Goal: Find specific page/section: Find specific page/section

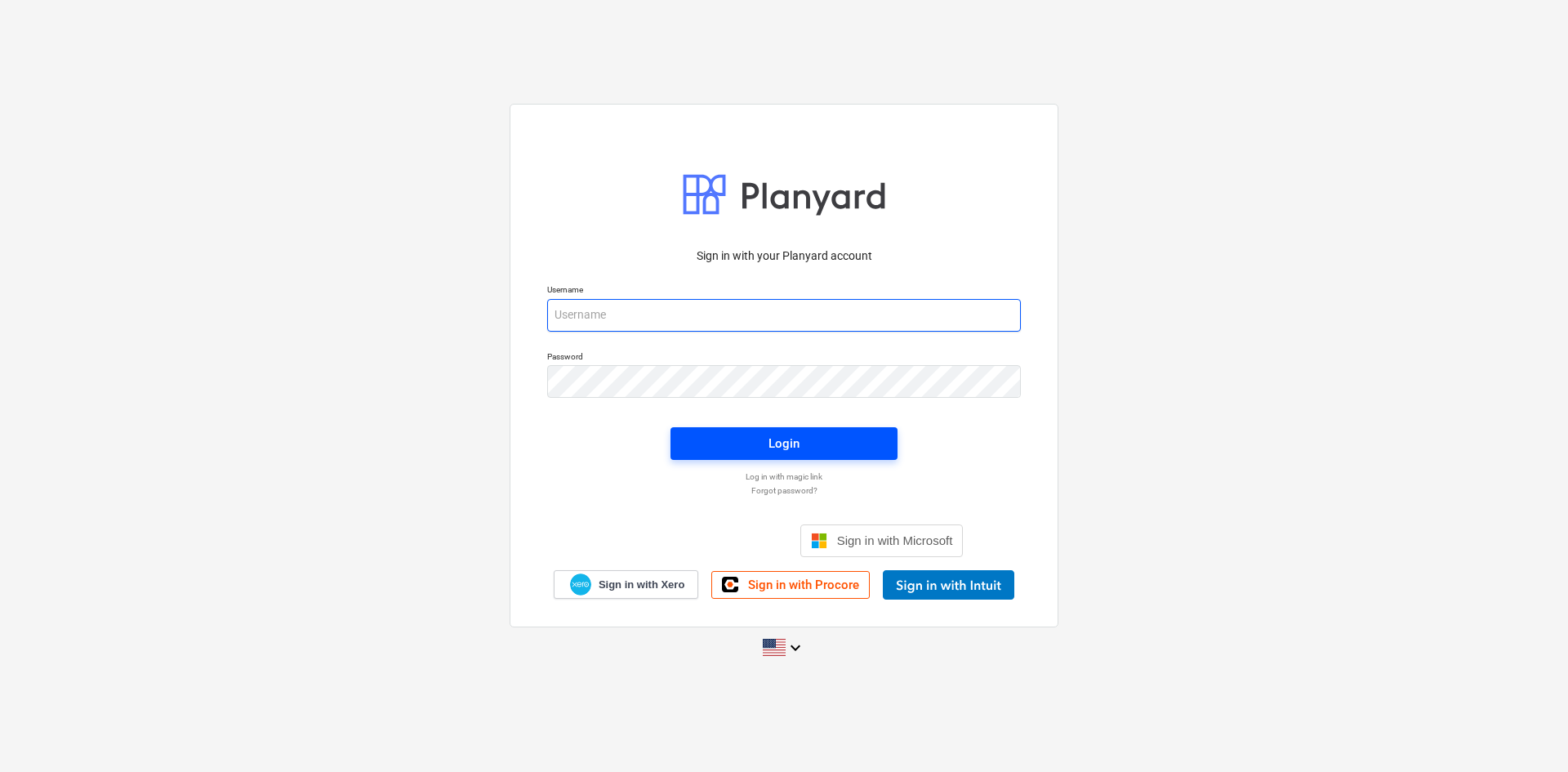
type input "[EMAIL_ADDRESS][DOMAIN_NAME]"
click at [842, 448] on span "Login" at bounding box center [784, 444] width 188 height 22
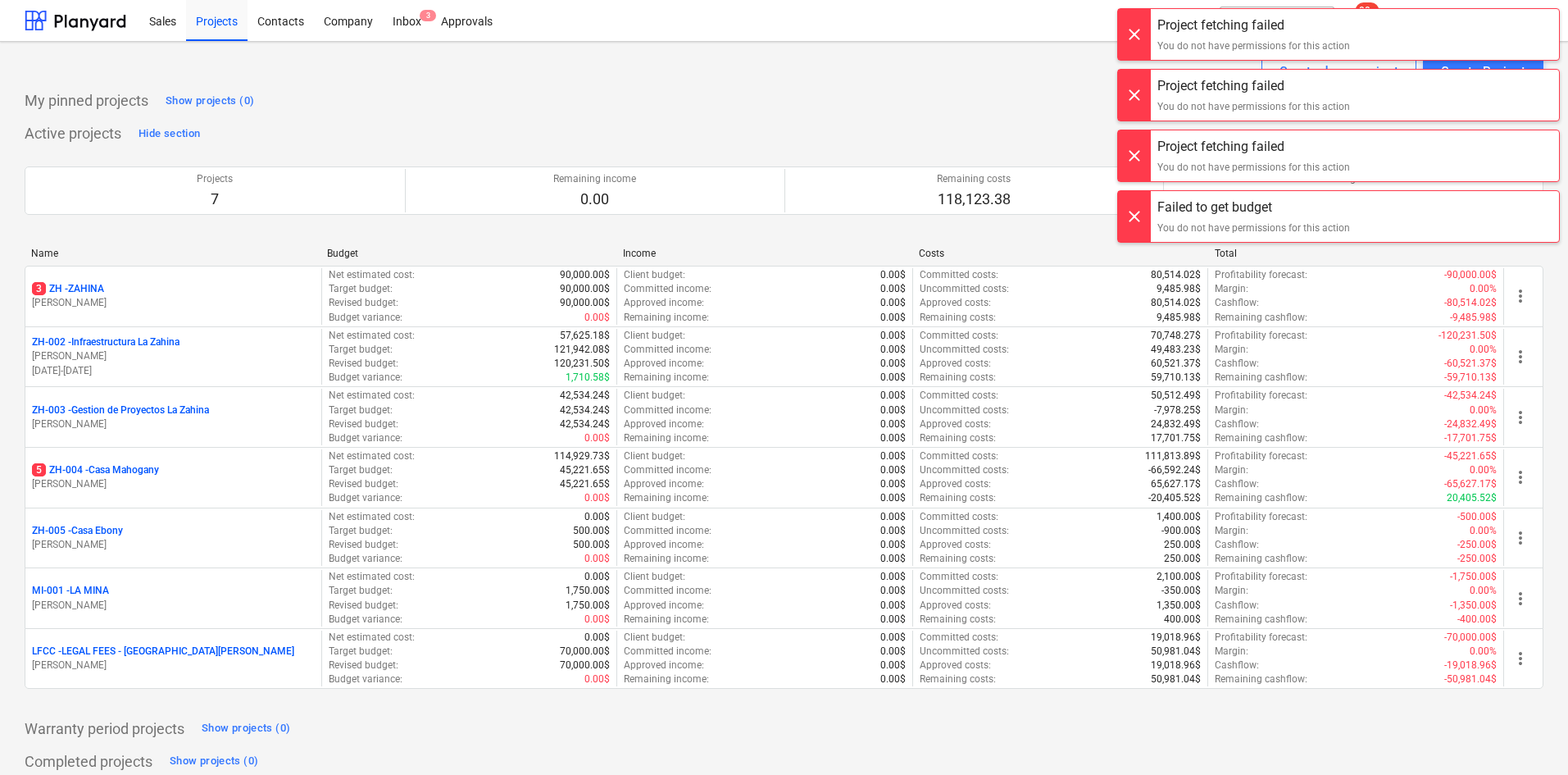
click at [1173, 119] on div "Project fetching failed You do not have permissions for this action" at bounding box center [1254, 95] width 206 height 51
click at [1203, 40] on div "You do not have permissions for this action" at bounding box center [1253, 46] width 193 height 15
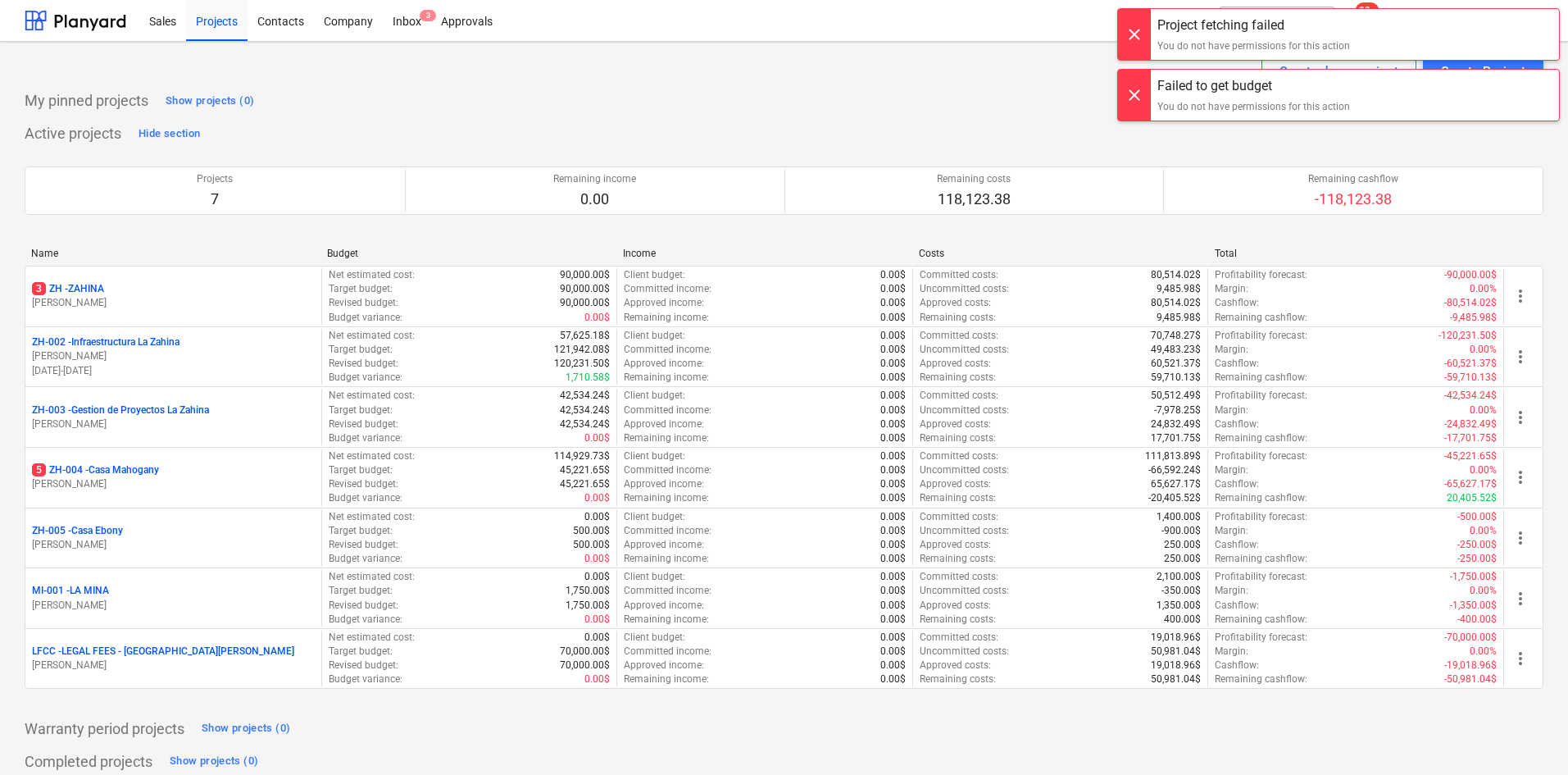
click at [1193, 36] on div "Project fetching failed You do not have permissions for this action" at bounding box center [1254, 34] width 206 height 51
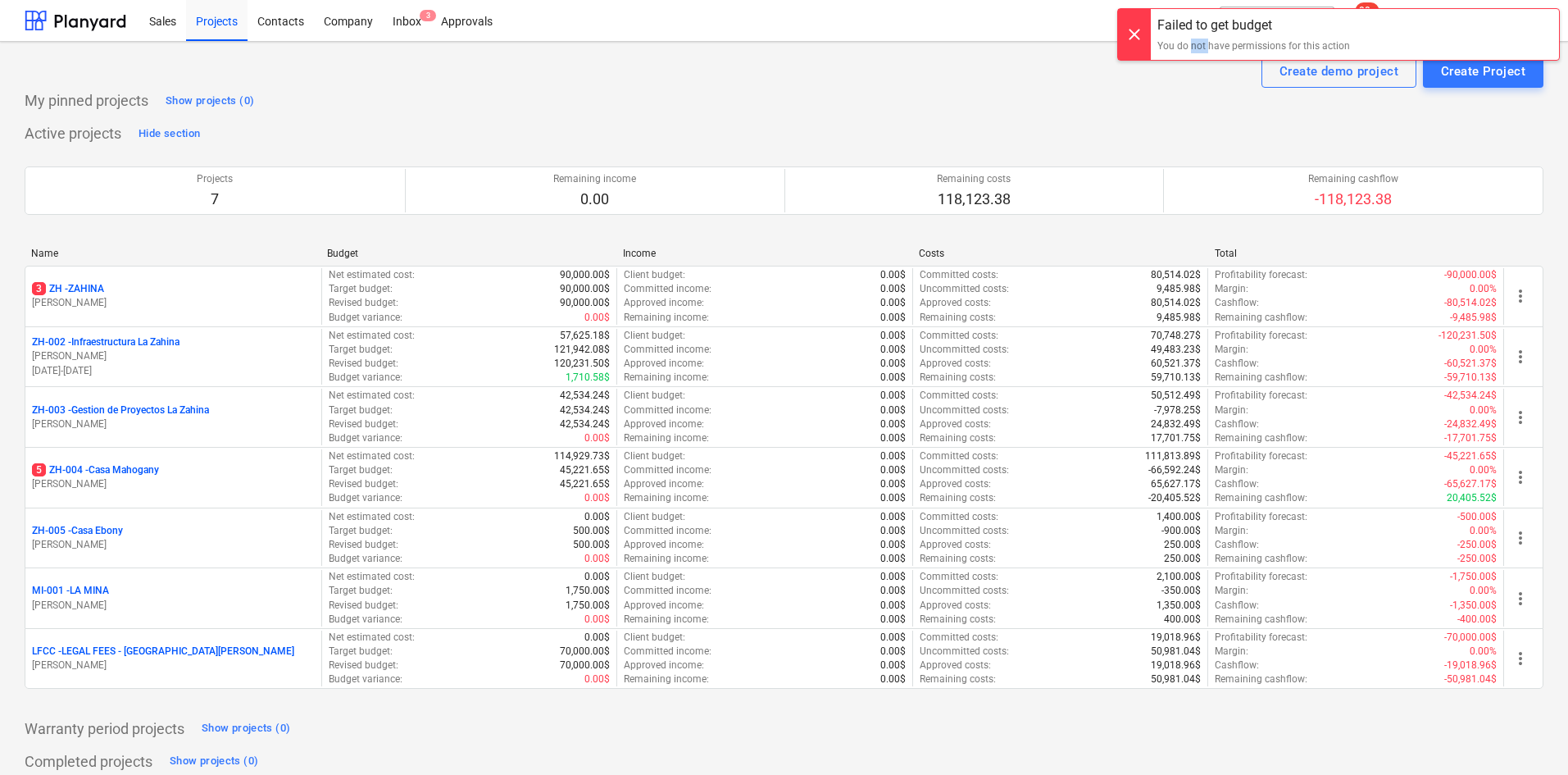
click at [1193, 36] on div "Failed to get budget You do not have permissions for this action" at bounding box center [1254, 34] width 206 height 51
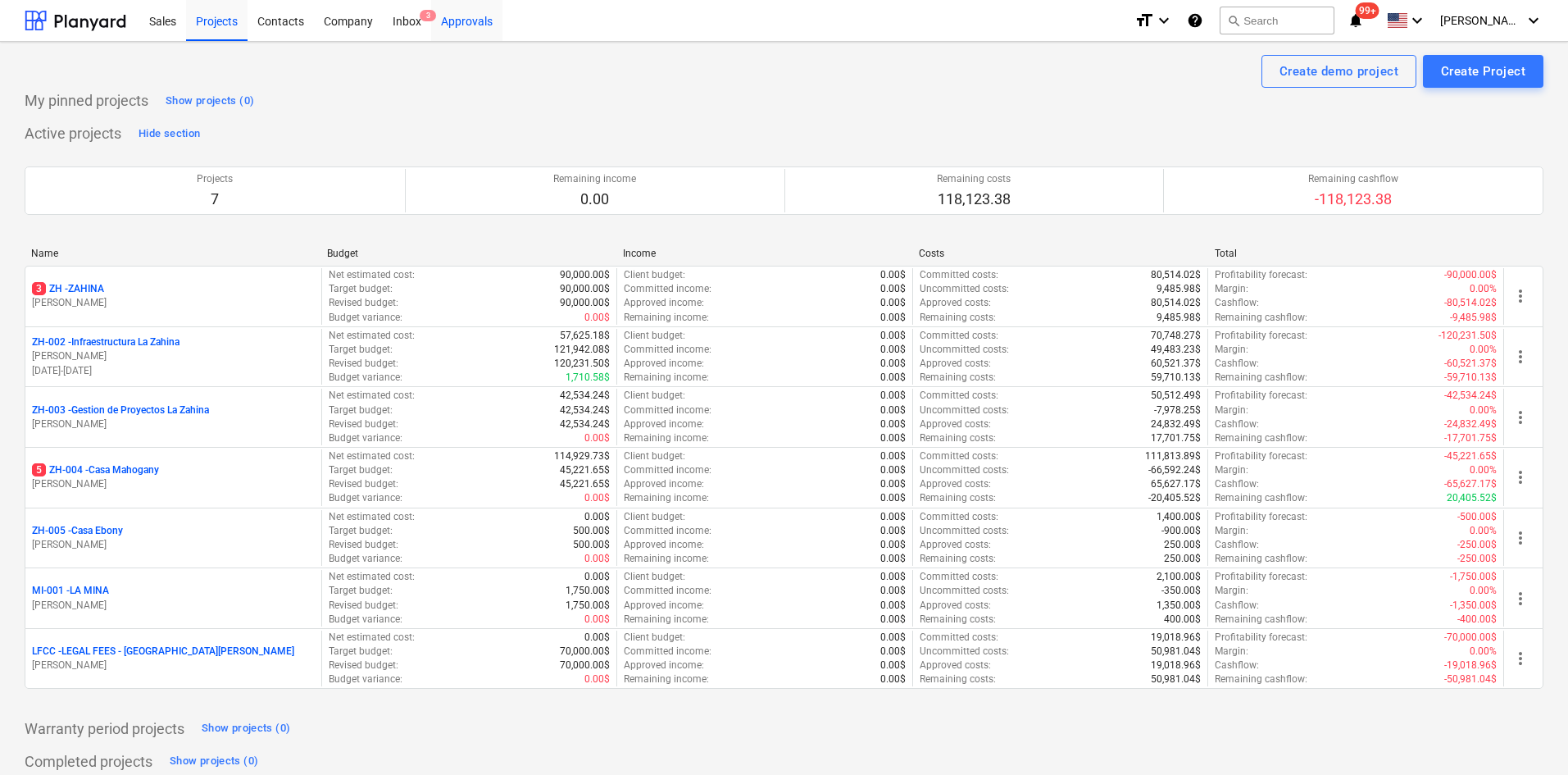
click at [458, 31] on div "Approvals" at bounding box center [467, 20] width 71 height 42
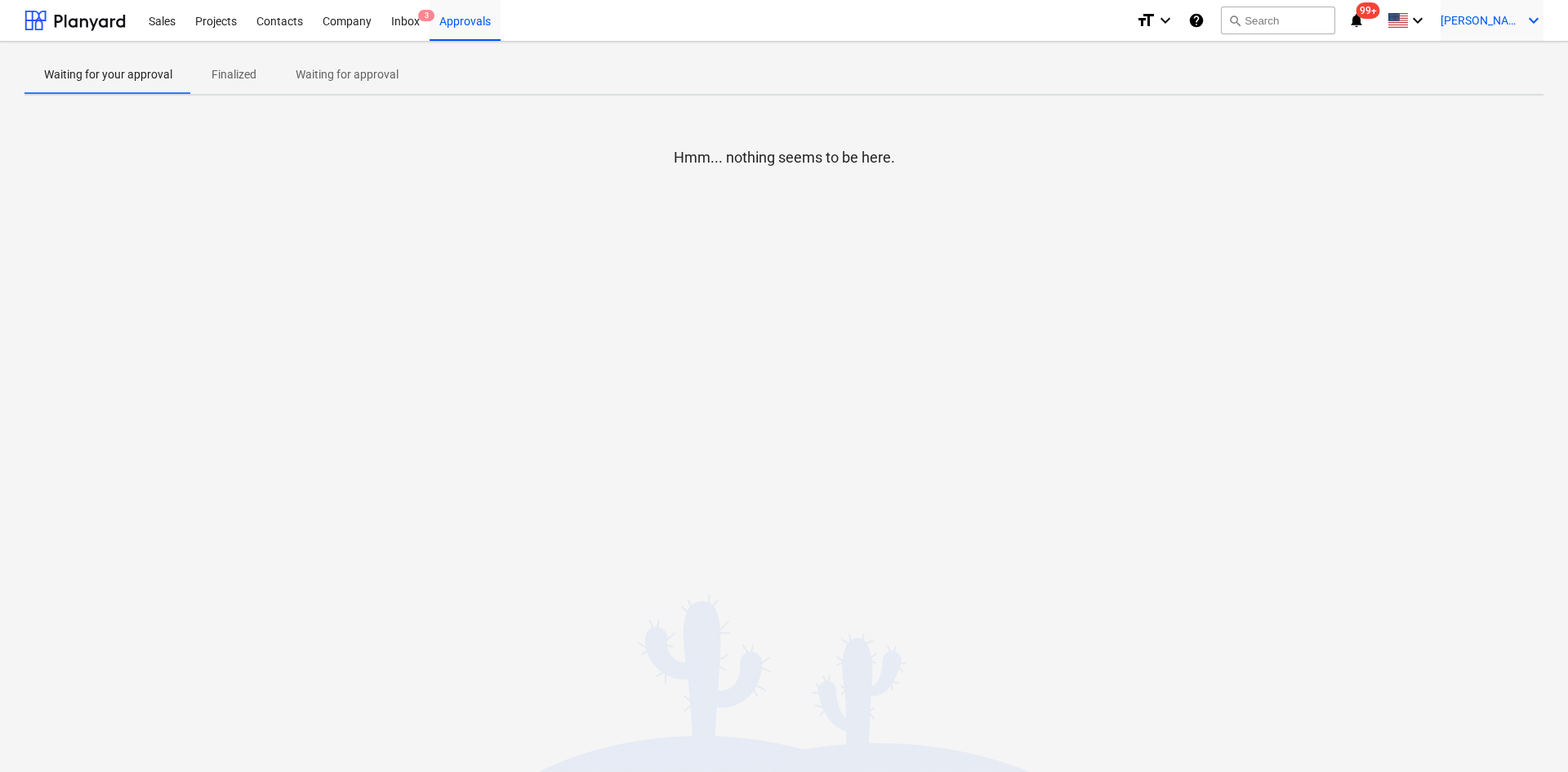
click at [1523, 16] on icon "keyboard_arrow_down" at bounding box center [1533, 21] width 20 height 20
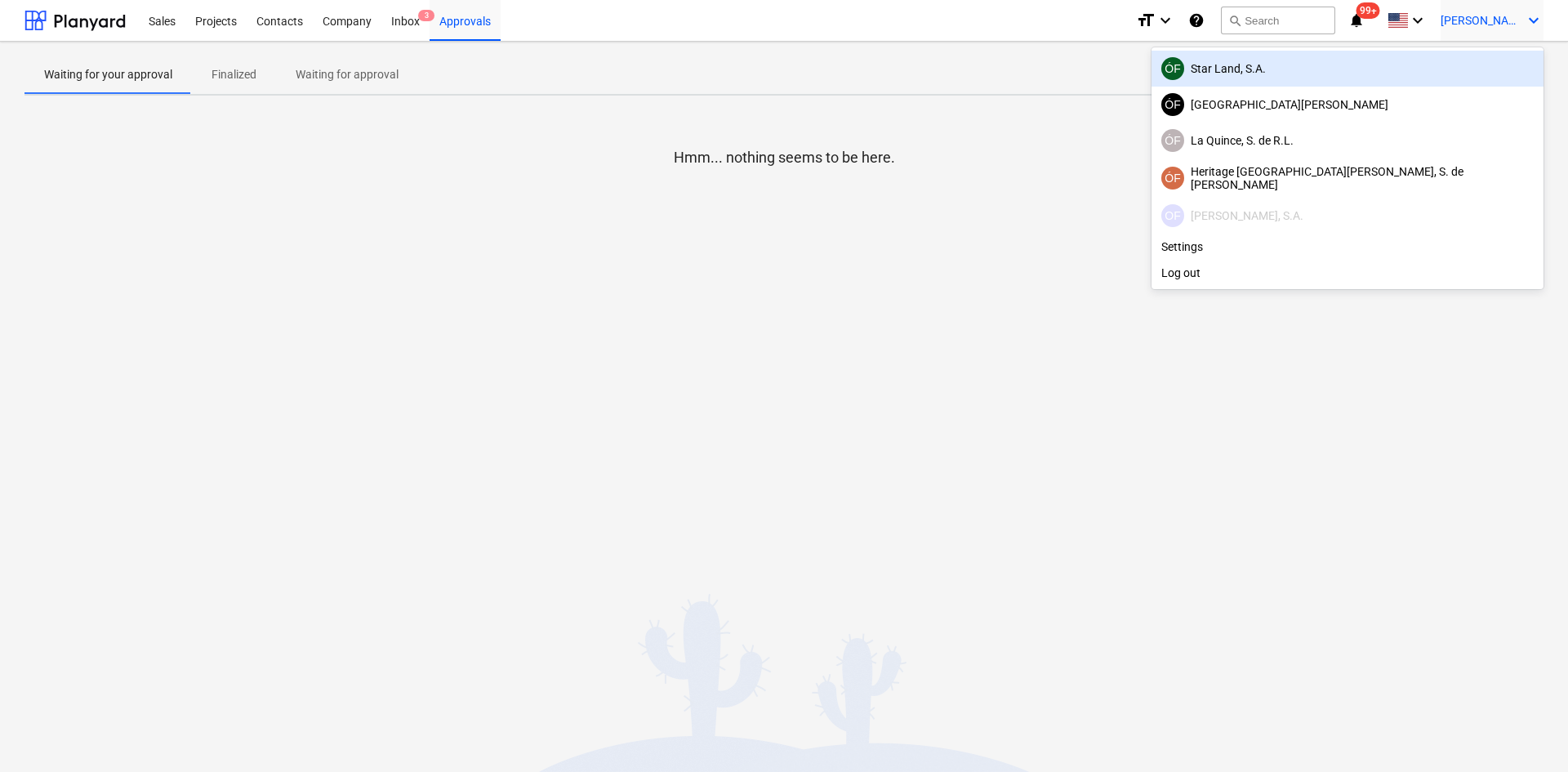
click at [1451, 77] on div "ÓF Star Land, S.A." at bounding box center [1347, 69] width 372 height 23
